Goal: Transaction & Acquisition: Purchase product/service

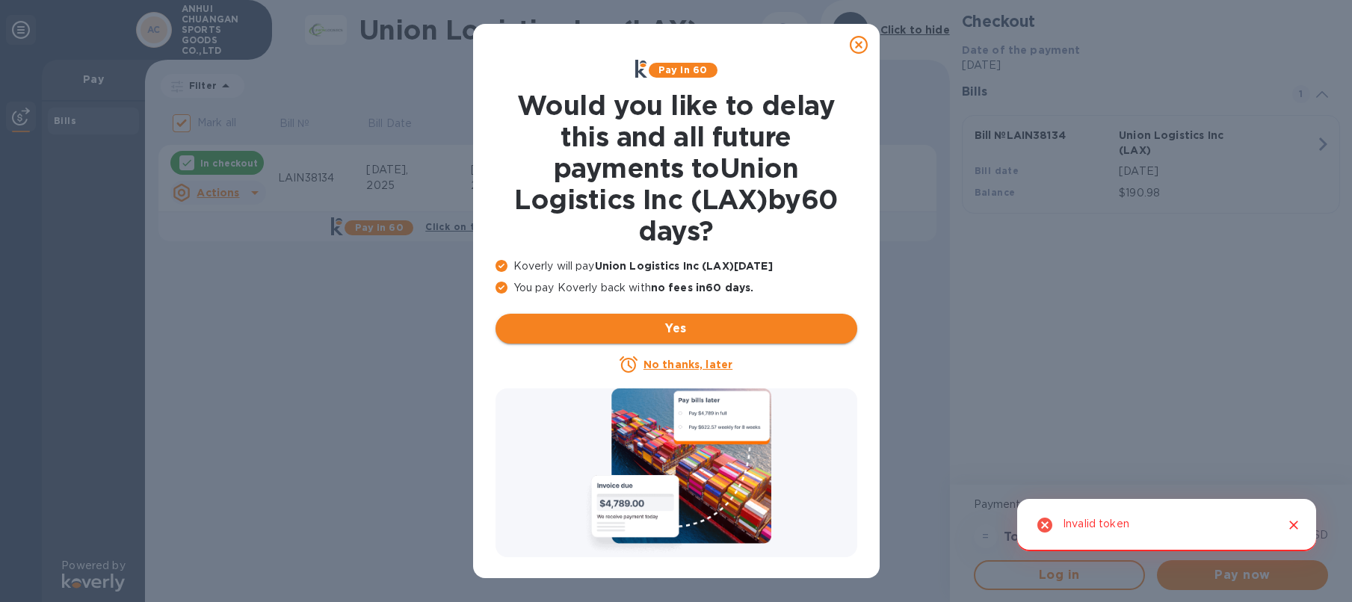
click at [735, 327] on span "Yes" at bounding box center [676, 329] width 338 height 18
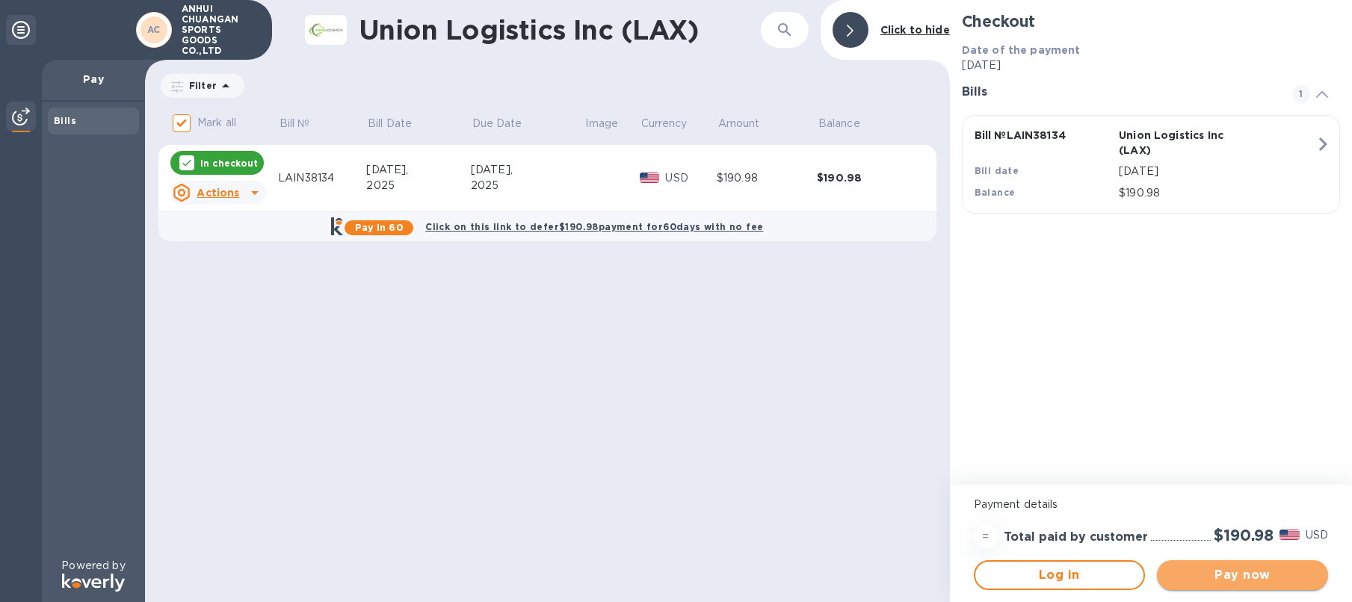
click at [1206, 570] on span "Pay now" at bounding box center [1242, 576] width 147 height 18
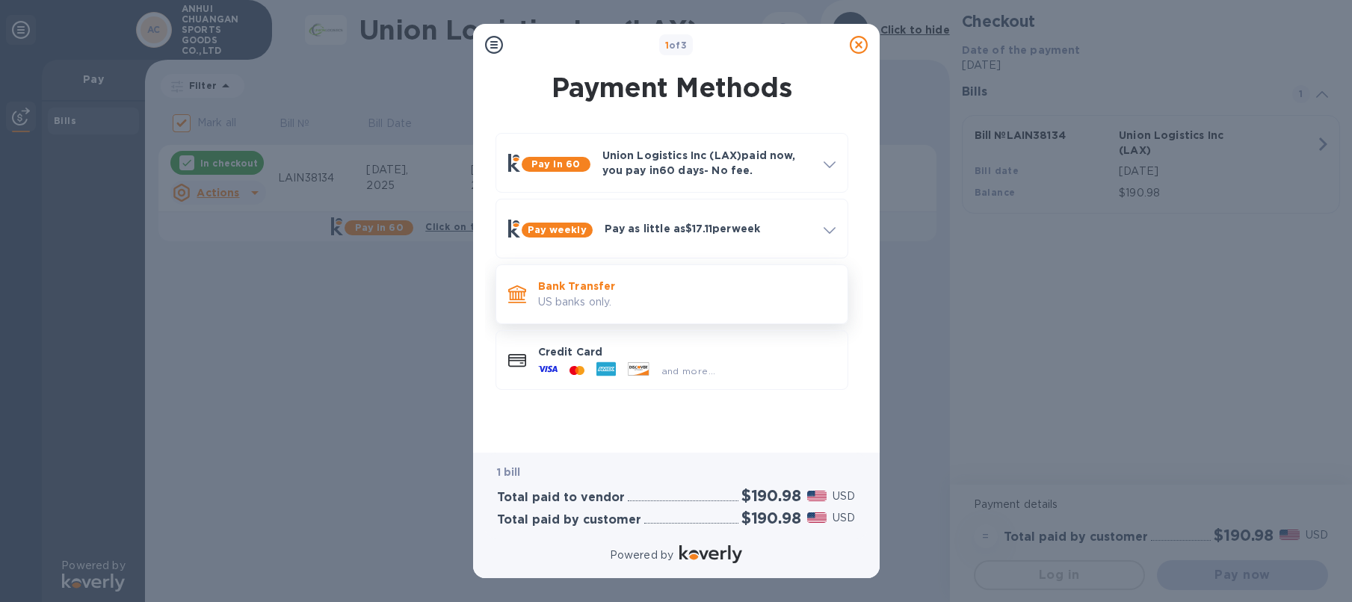
click at [647, 298] on p "US banks only." at bounding box center [686, 302] width 297 height 16
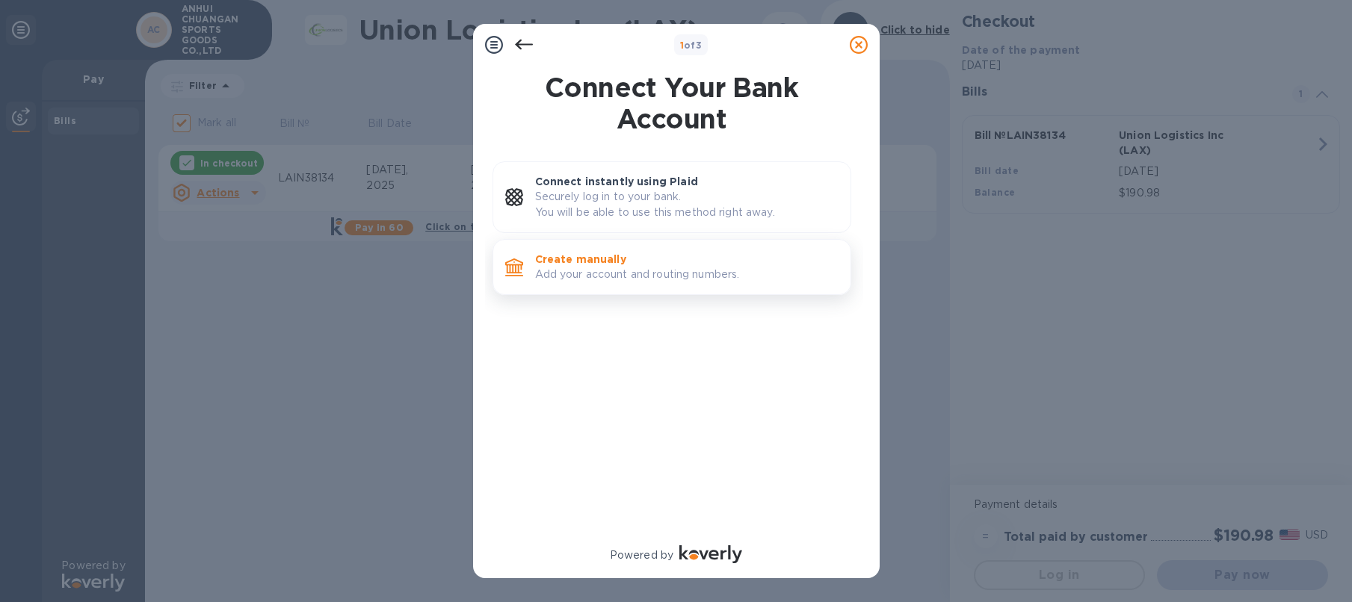
click at [723, 268] on p "Add your account and routing numbers." at bounding box center [686, 275] width 303 height 16
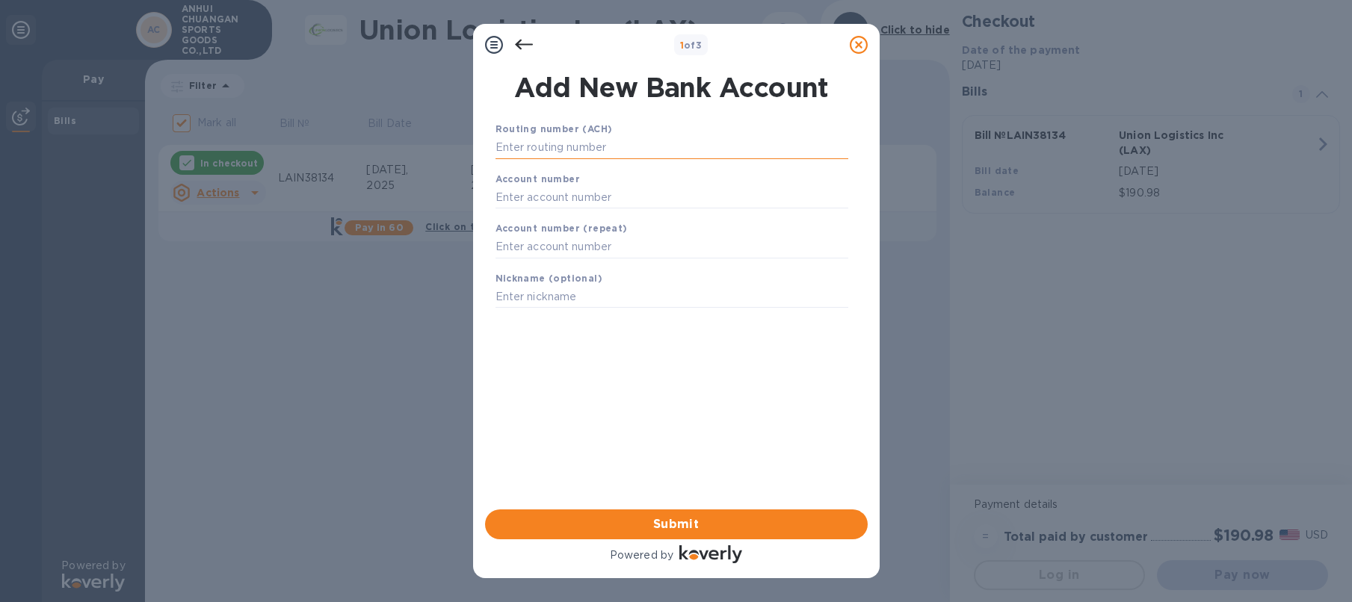
drag, startPoint x: 564, startPoint y: 144, endPoint x: 572, endPoint y: 155, distance: 13.5
click at [564, 145] on input "text" at bounding box center [672, 148] width 353 height 22
paste input "652658298"
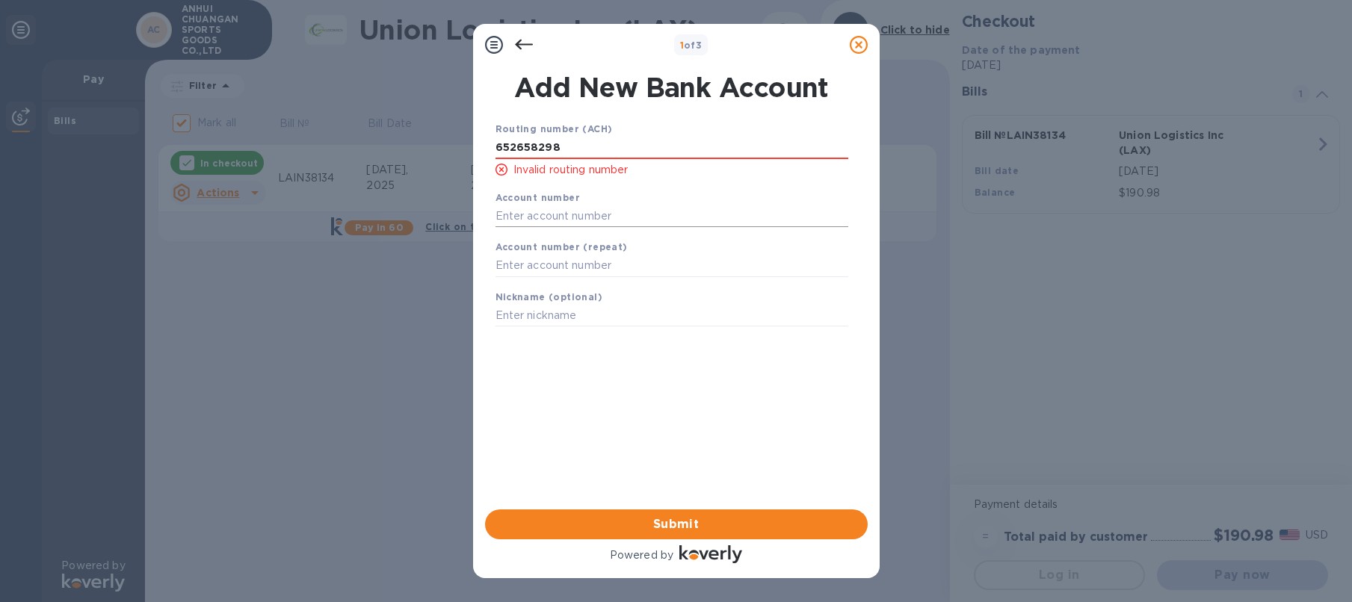
type input "652658298"
click at [520, 220] on input "text" at bounding box center [672, 216] width 353 height 22
click at [568, 149] on input "652658298" at bounding box center [672, 148] width 353 height 22
click at [524, 207] on input "text" at bounding box center [672, 216] width 353 height 22
paste input "652658298"
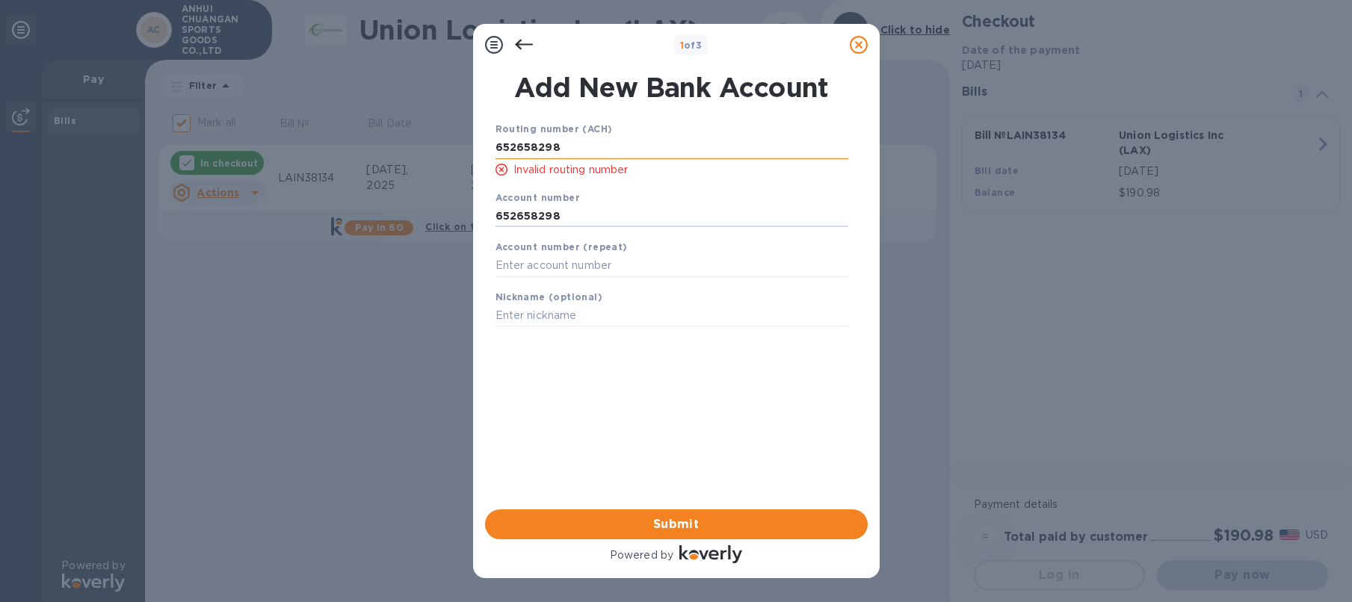
type input "652658298"
click at [611, 142] on input "652658298" at bounding box center [672, 148] width 353 height 22
paste input "322271627"
type input "322271627"
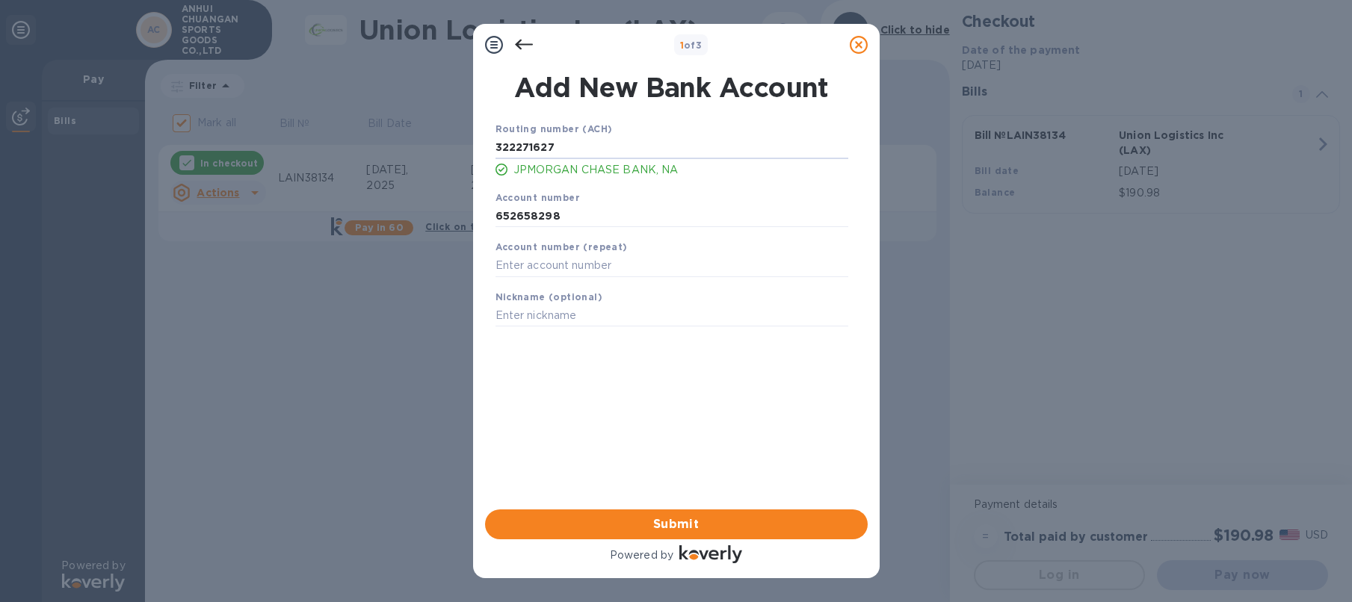
click at [562, 202] on b "Account number" at bounding box center [538, 197] width 85 height 11
click at [540, 212] on input "652658298" at bounding box center [672, 216] width 353 height 22
click at [550, 267] on input "text" at bounding box center [672, 266] width 353 height 22
paste input "652658298"
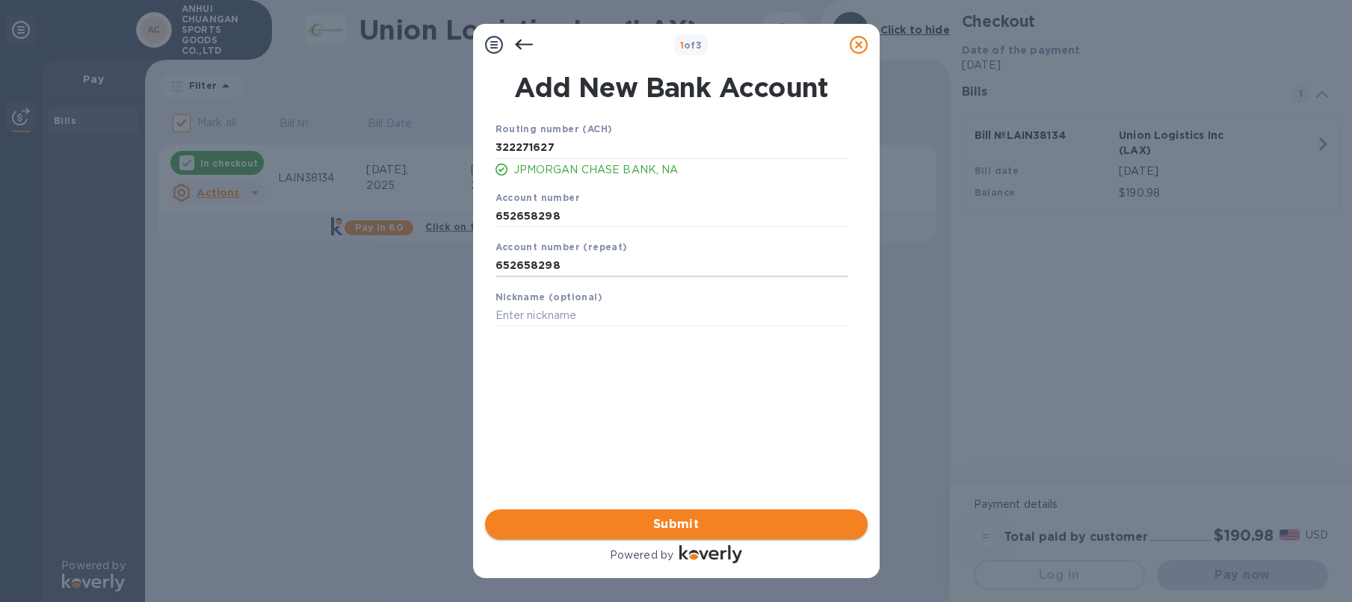
type input "652658298"
click at [691, 528] on span "Submit" at bounding box center [676, 525] width 359 height 18
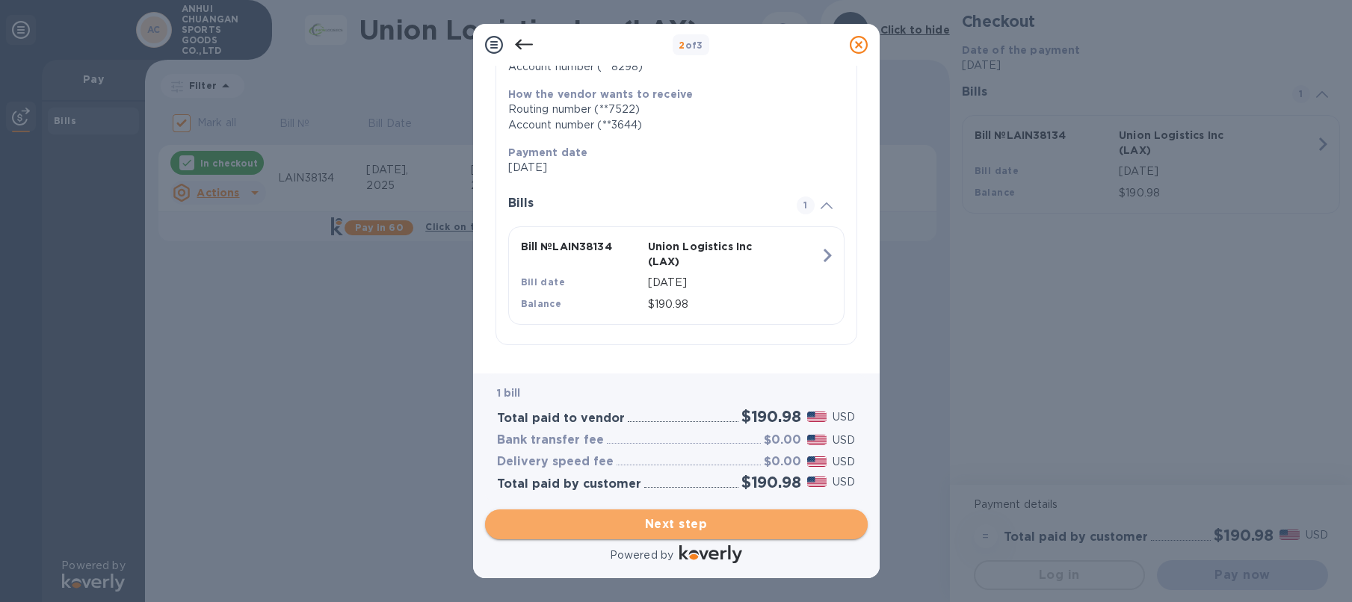
click at [692, 525] on span "Next step" at bounding box center [676, 525] width 359 height 18
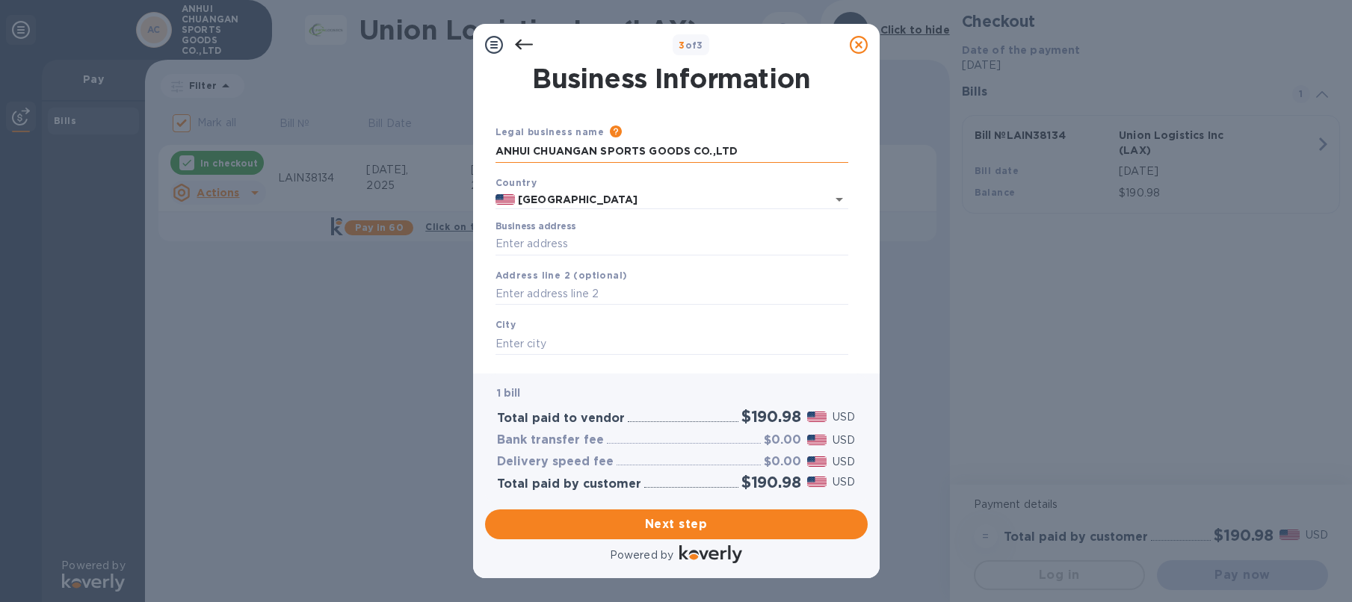
click at [605, 152] on input "ANHUI CHUANGAN SPORTS GOODS CO.,LTD" at bounding box center [672, 152] width 353 height 22
click at [651, 154] on input "text" at bounding box center [672, 152] width 353 height 22
paste input "Supreme Transport Inc"
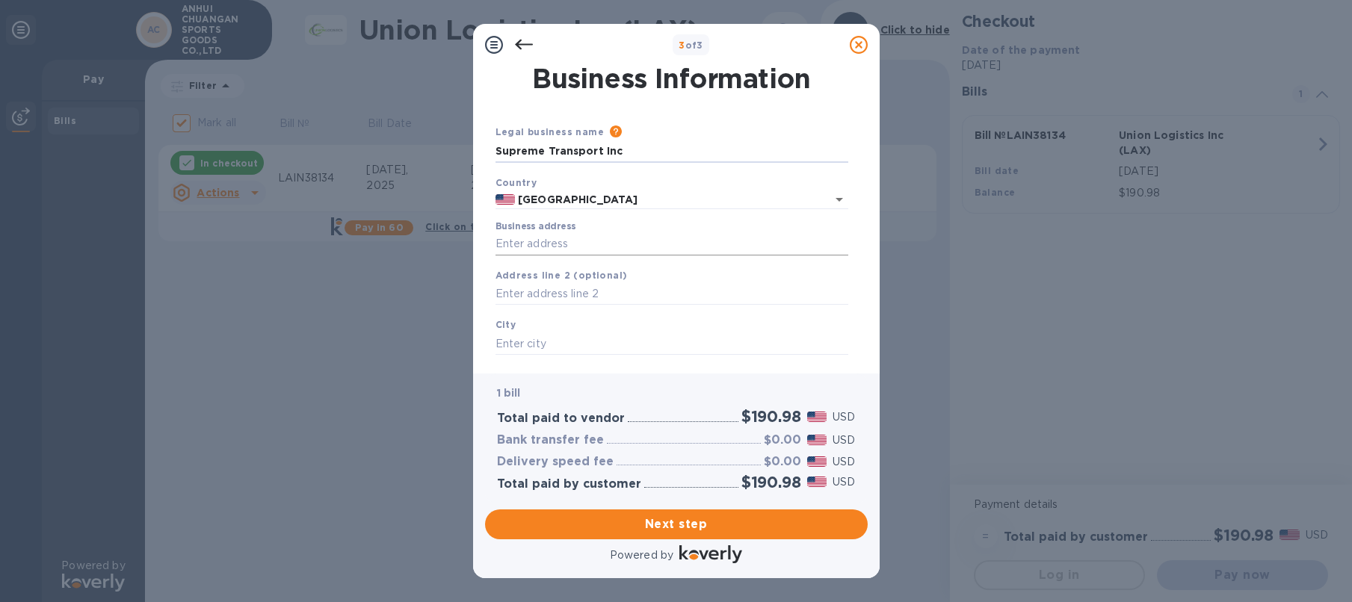
type input "Supreme Transport Inc"
paste input "[STREET_ADDRESS]"
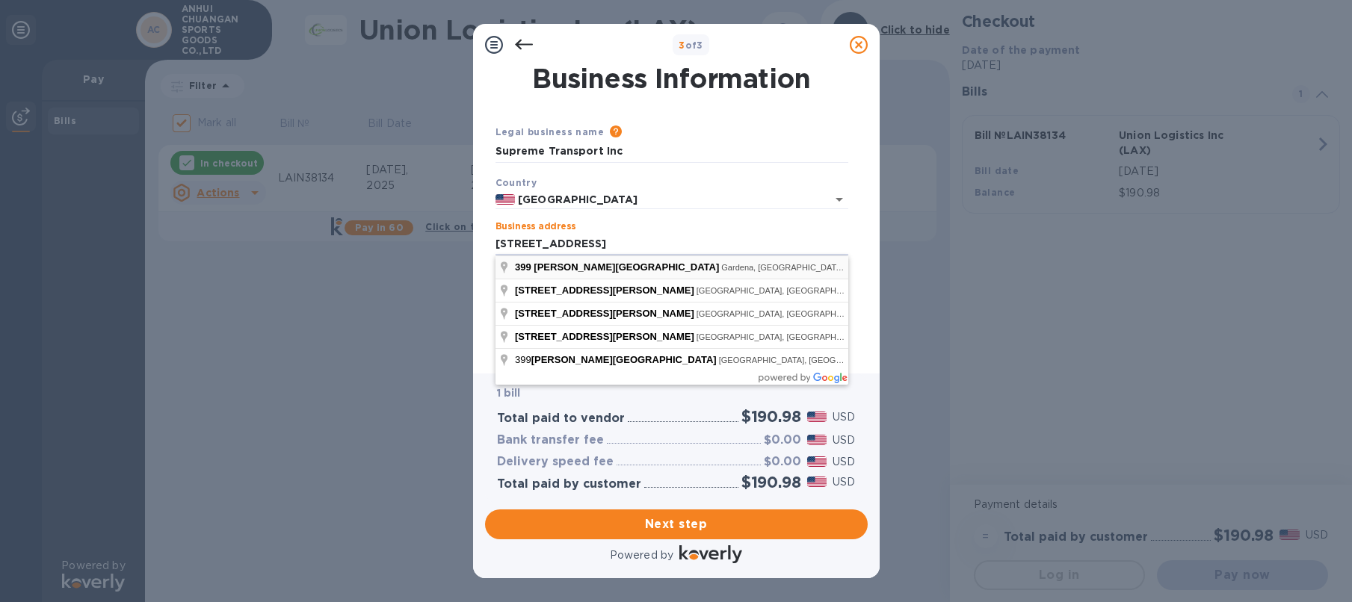
type input "[STREET_ADDRESS][PERSON_NAME]"
type input "Gardena"
type input "CA"
type input "90248"
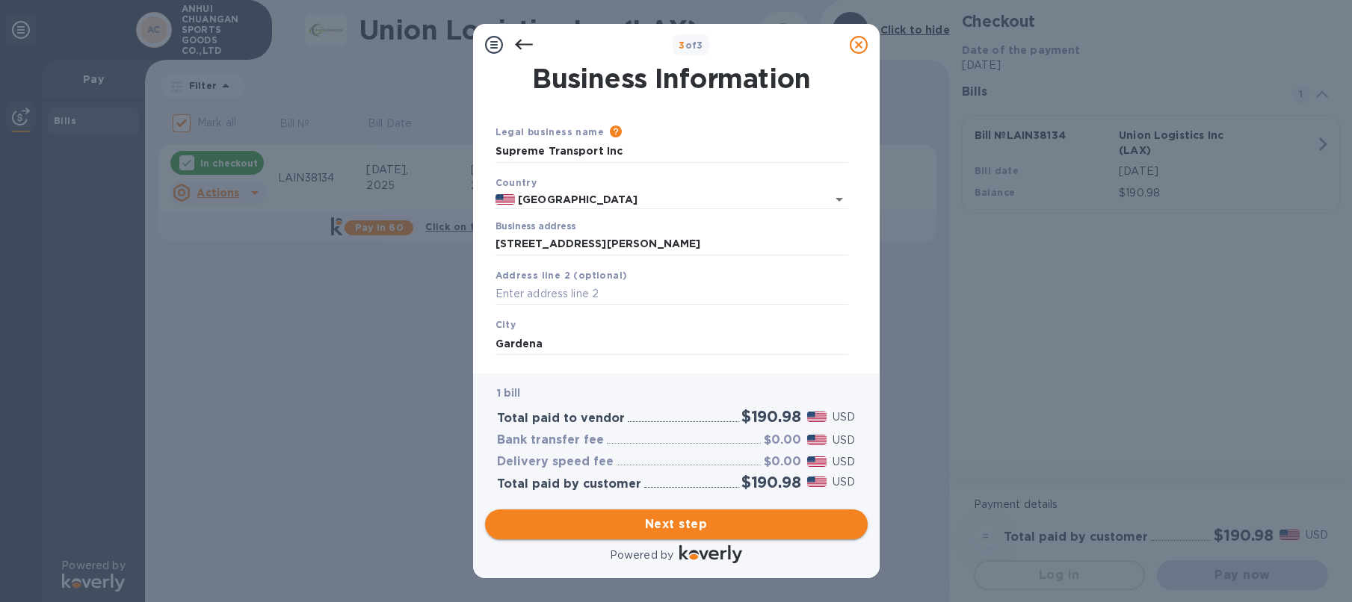
click at [693, 522] on span "Next step" at bounding box center [676, 525] width 359 height 18
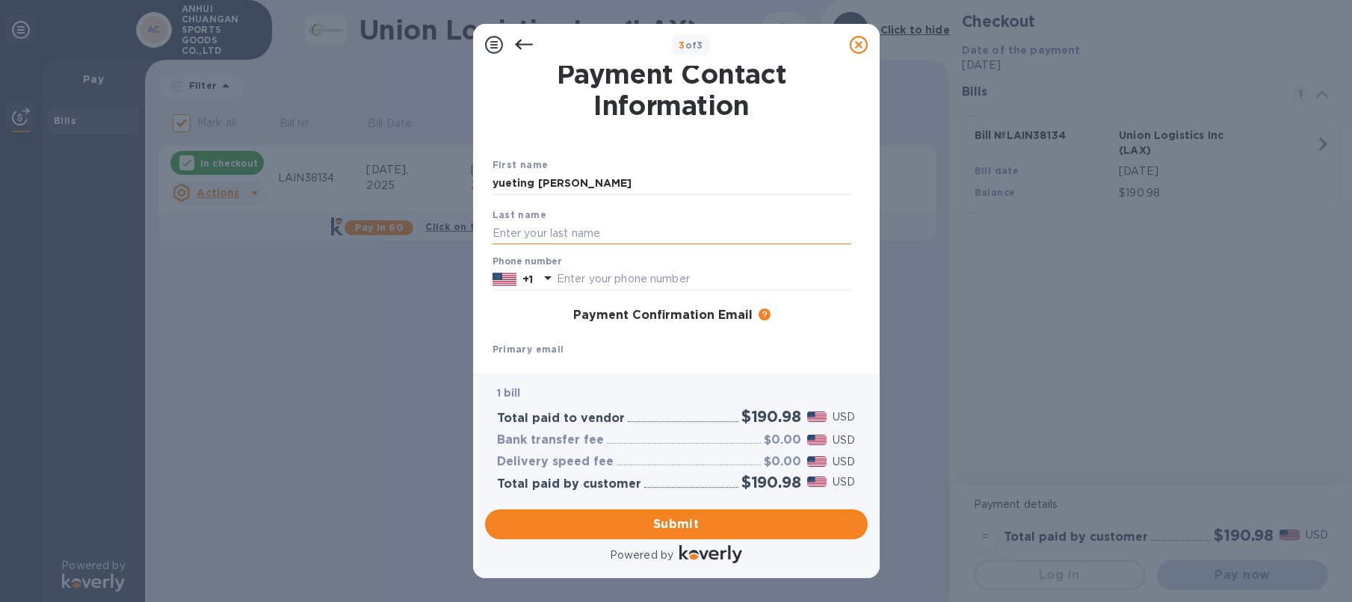
scroll to position [2, 0]
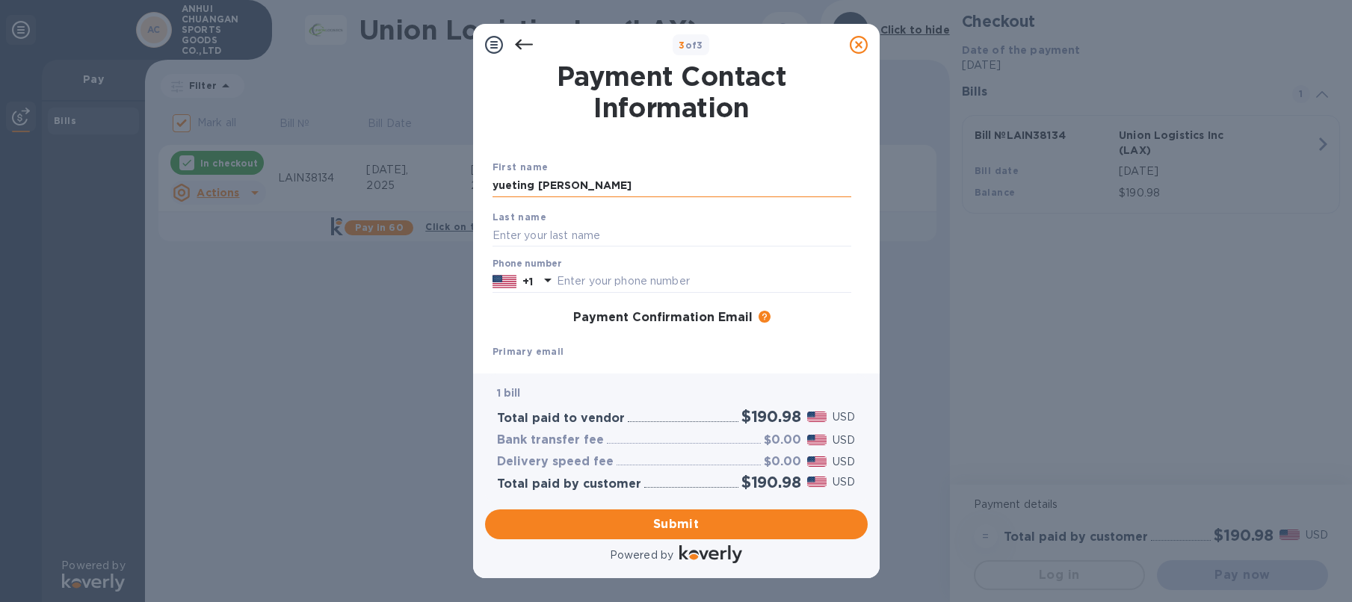
click at [582, 178] on input "yueting [PERSON_NAME]" at bounding box center [672, 186] width 359 height 22
click at [581, 180] on input "yueting [PERSON_NAME]" at bounding box center [672, 186] width 359 height 22
type input "yueting"
click at [570, 238] on input "text" at bounding box center [672, 235] width 359 height 22
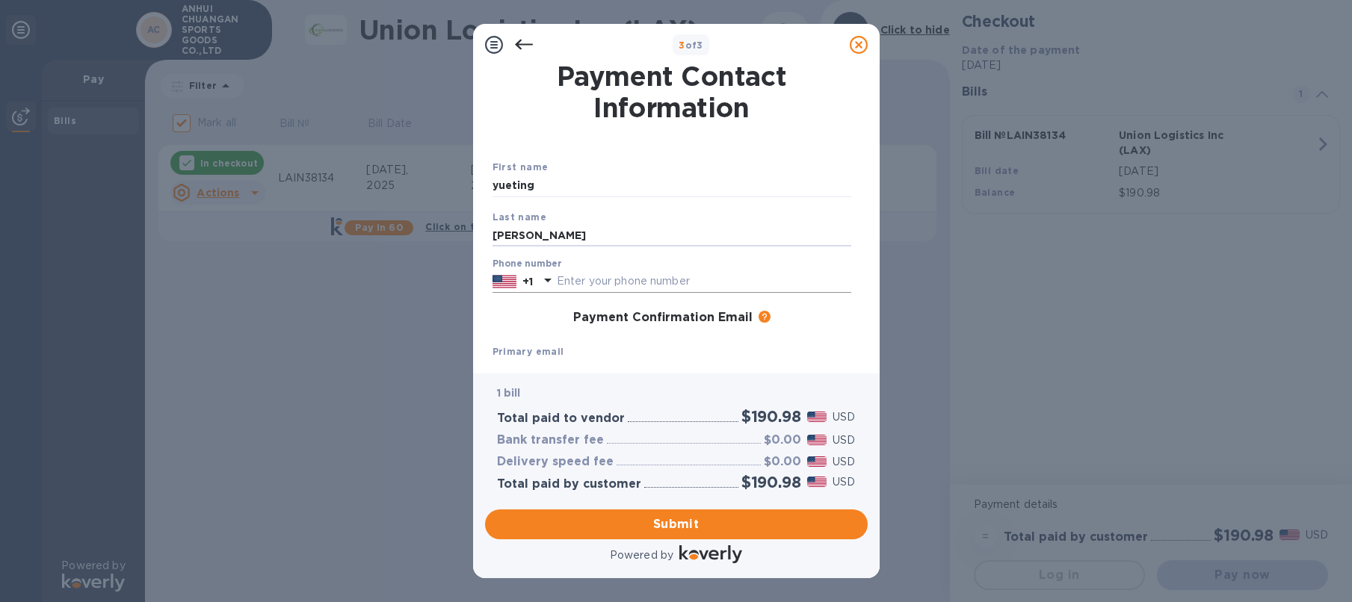
type input "[PERSON_NAME]"
type input "4243769142"
click at [727, 526] on span "Submit" at bounding box center [676, 525] width 359 height 18
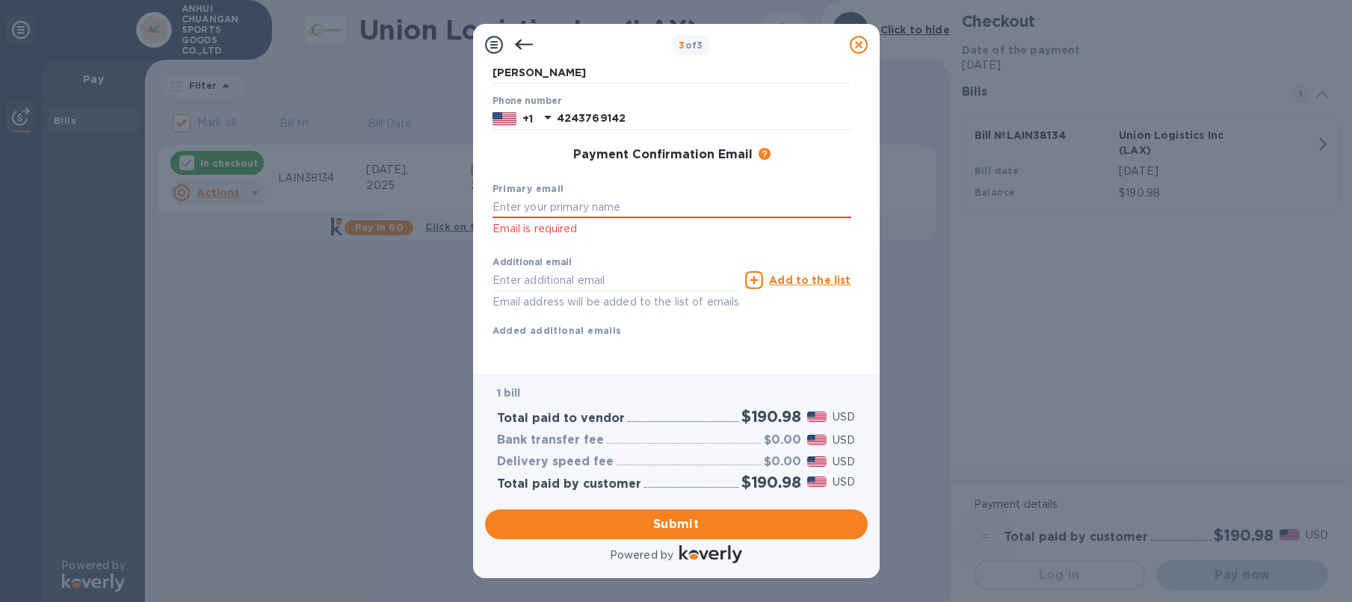
scroll to position [164, 0]
type input "o"
type input "[EMAIL_ADDRESS][DOMAIN_NAME]"
click at [652, 255] on div "Additional email Email address will be added to the list of emails" at bounding box center [616, 281] width 253 height 67
click at [643, 300] on p "Email address will be added to the list of emails" at bounding box center [616, 303] width 247 height 17
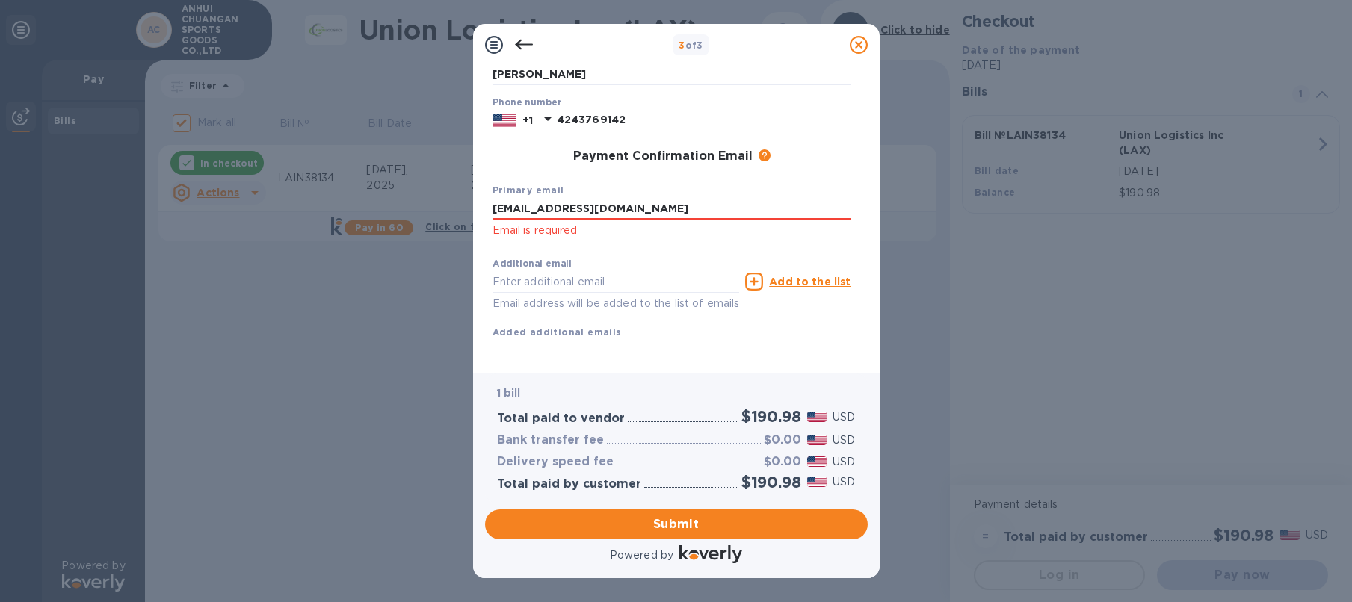
click at [681, 256] on div "Additional email Email address will be added to the list of emails" at bounding box center [616, 281] width 253 height 67
click at [670, 525] on span "Submit" at bounding box center [676, 525] width 359 height 18
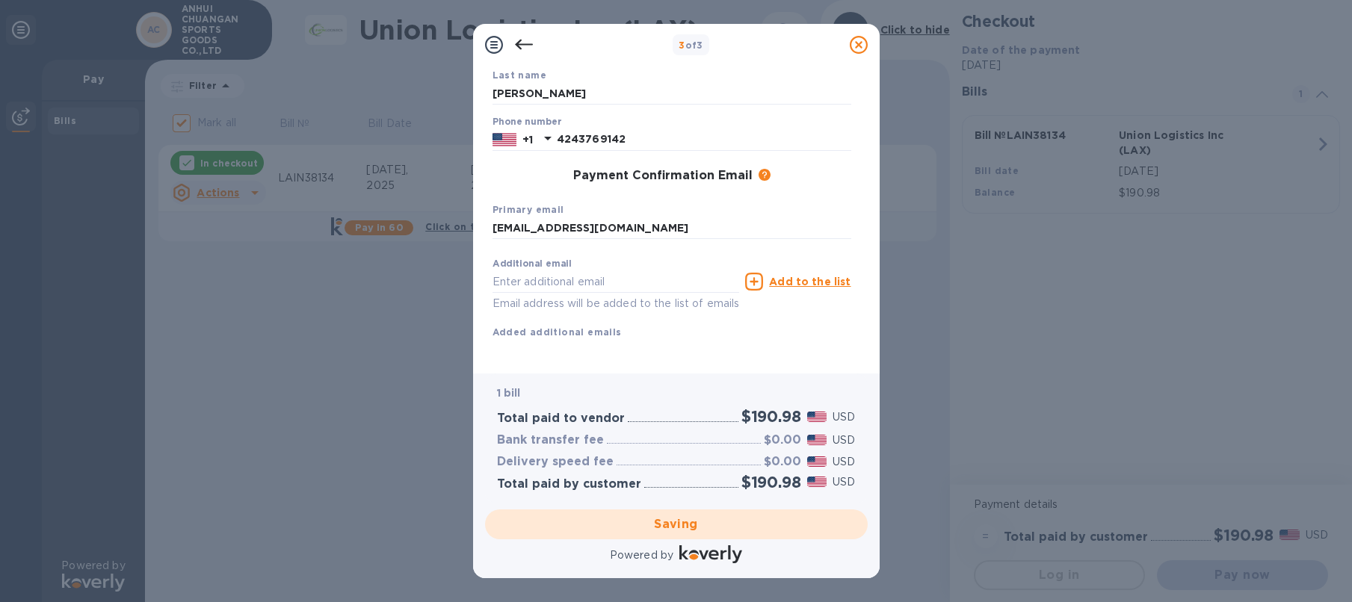
scroll to position [0, 0]
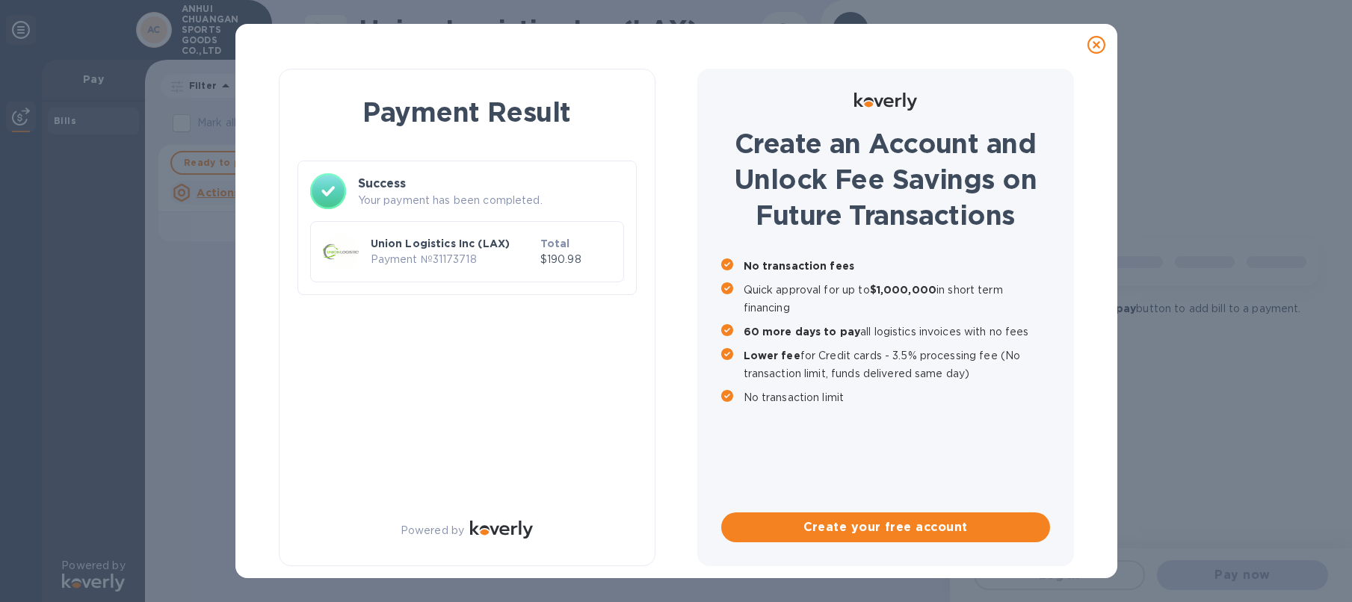
checkbox input "false"
click at [1097, 49] on icon at bounding box center [1096, 45] width 18 height 18
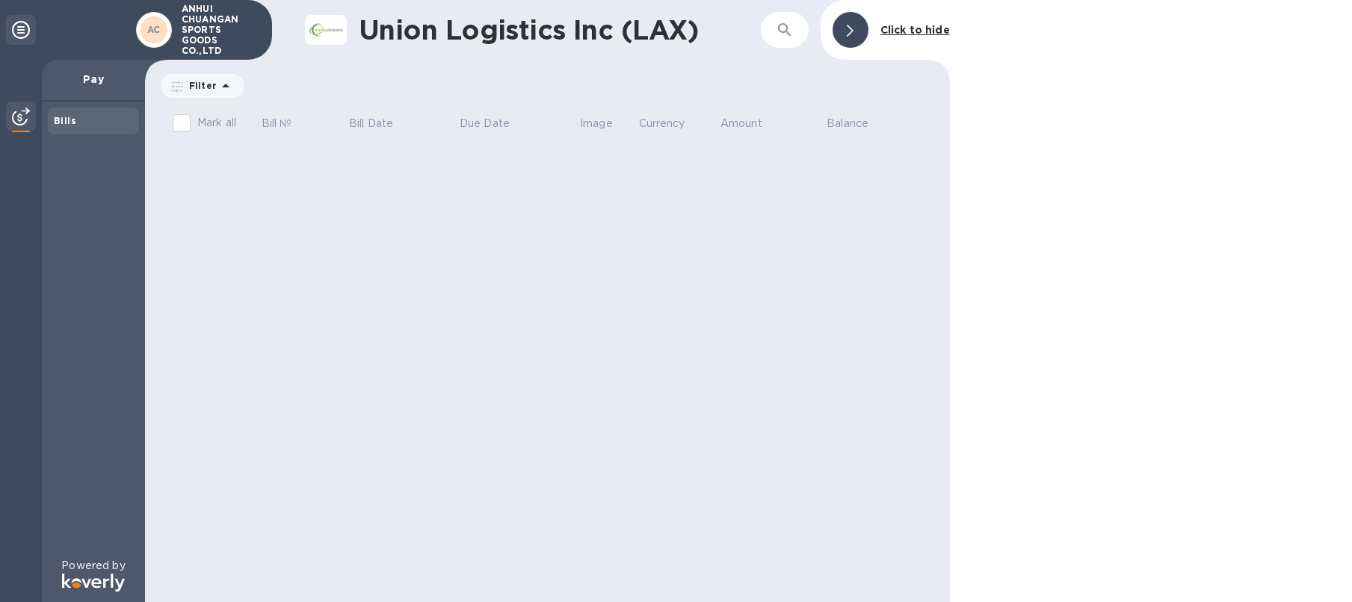
click at [28, 120] on img at bounding box center [21, 117] width 18 height 18
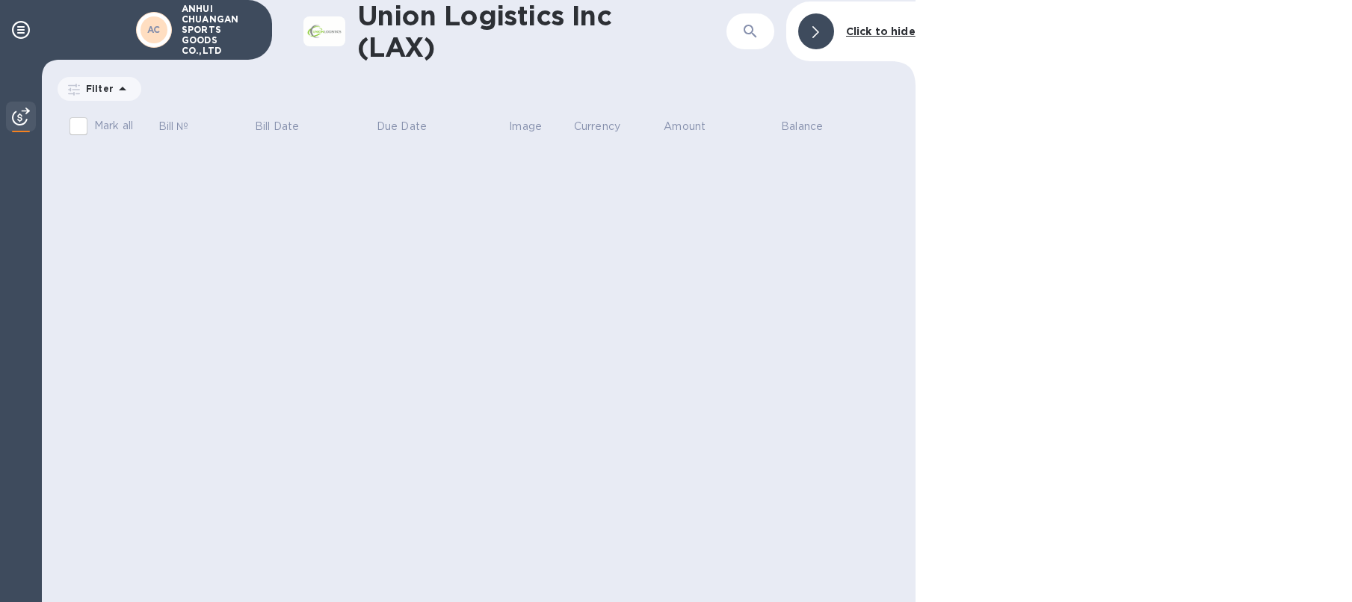
click at [25, 122] on img at bounding box center [21, 117] width 18 height 18
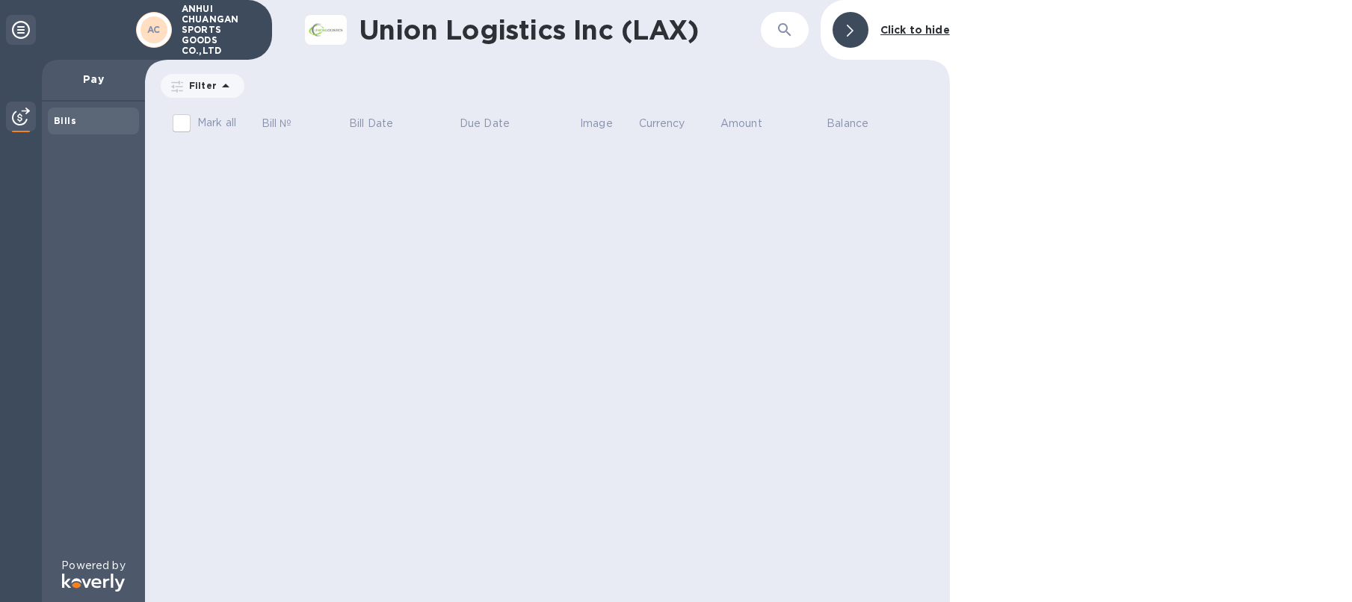
click at [92, 124] on div "Bills" at bounding box center [93, 121] width 79 height 15
click at [934, 30] on b "Click to hide" at bounding box center [915, 30] width 70 height 12
